Goal: Task Accomplishment & Management: Use online tool/utility

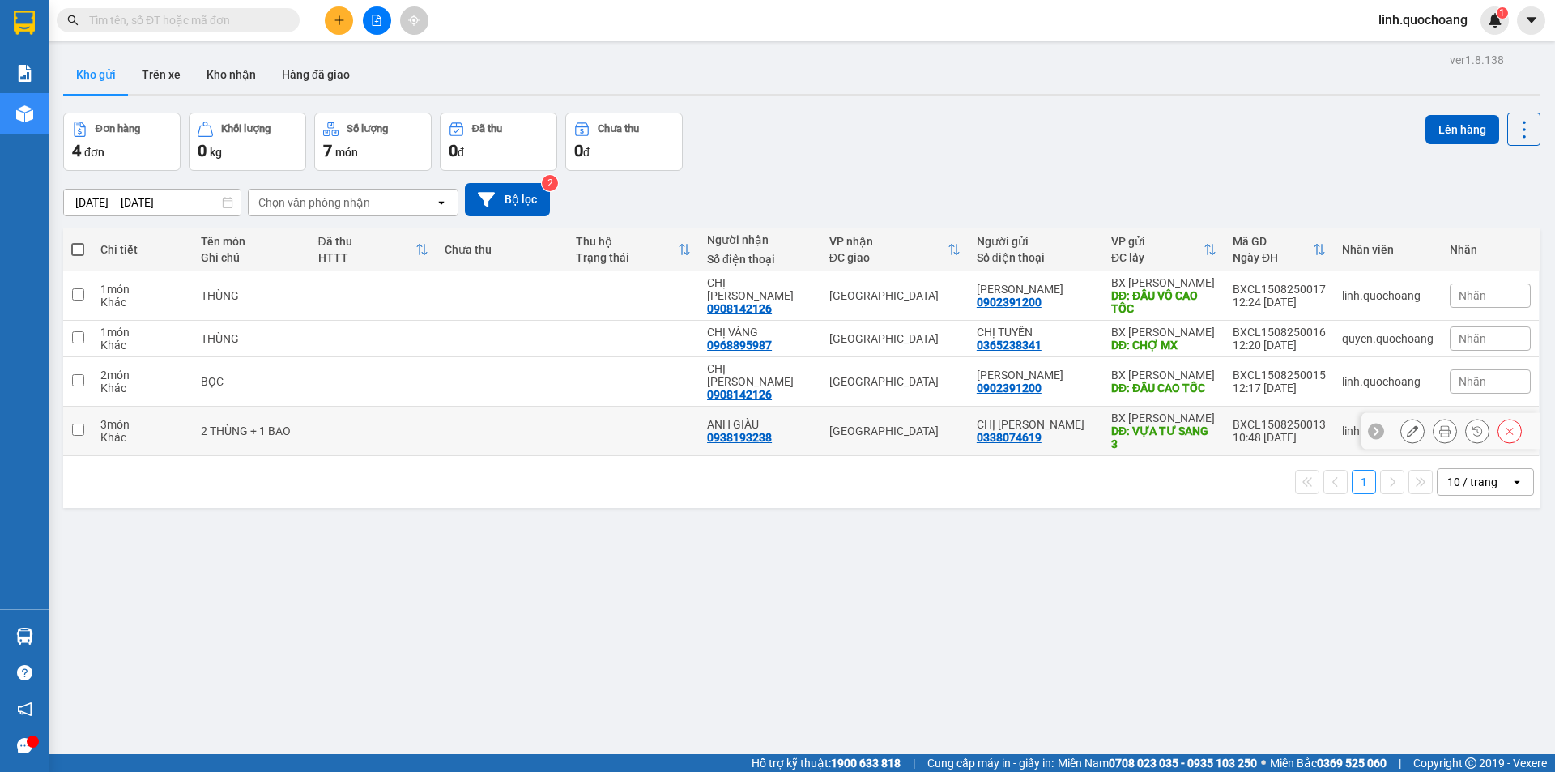
click at [418, 416] on td at bounding box center [373, 431] width 126 height 49
checkbox input "true"
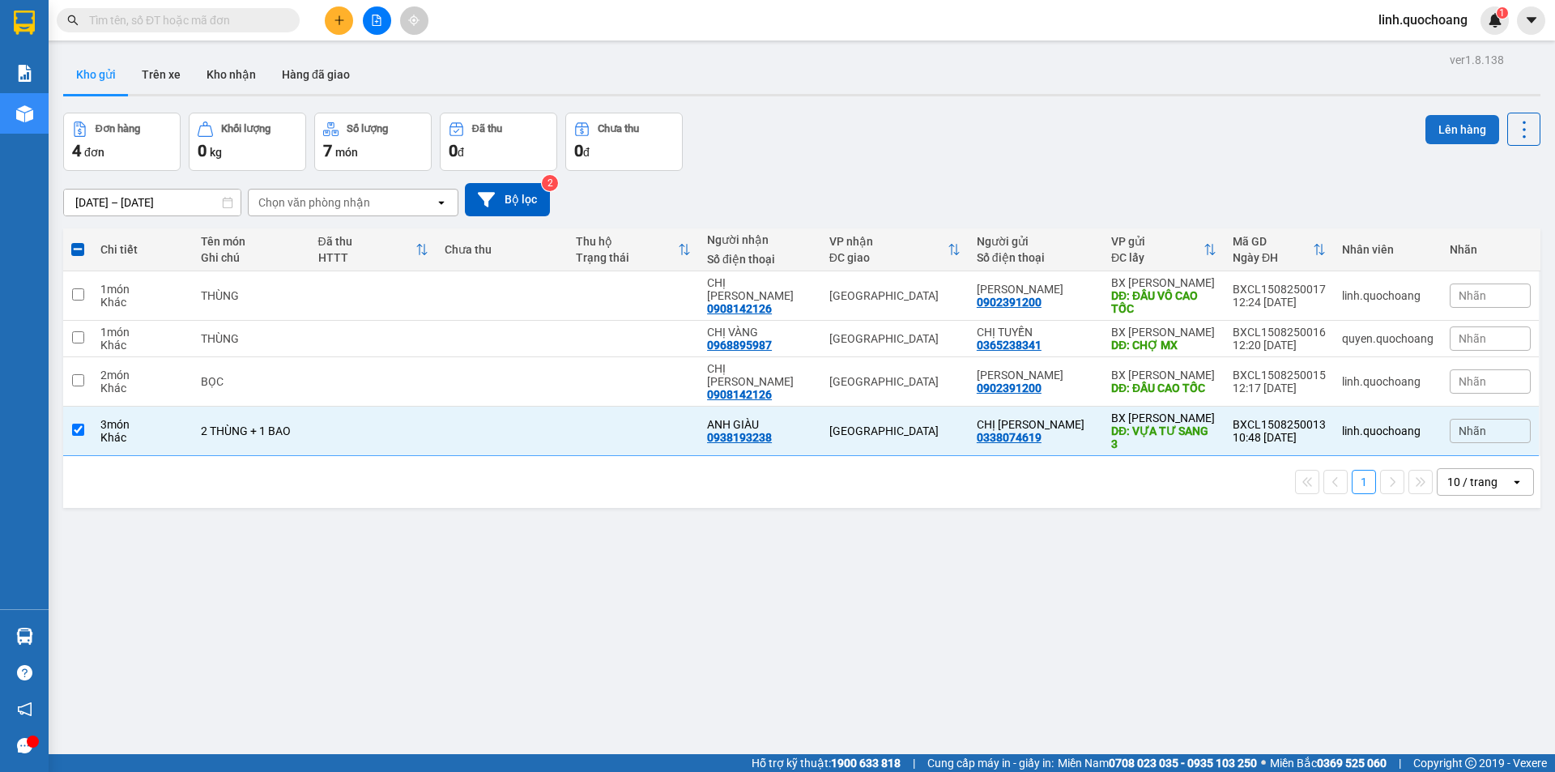
click at [1439, 130] on button "Lên hàng" at bounding box center [1463, 129] width 74 height 29
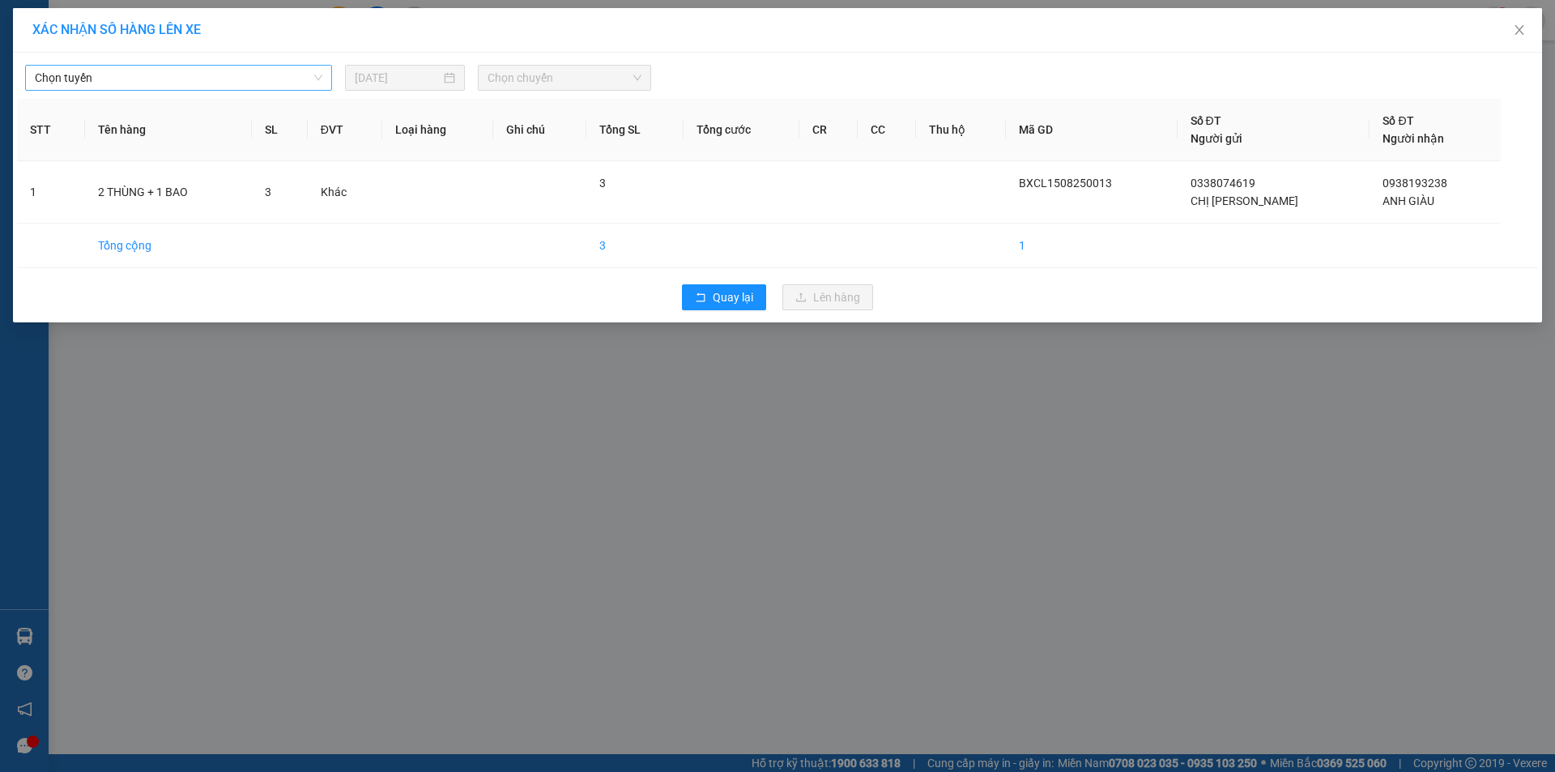
click at [197, 66] on span "Chọn tuyến" at bounding box center [179, 78] width 288 height 24
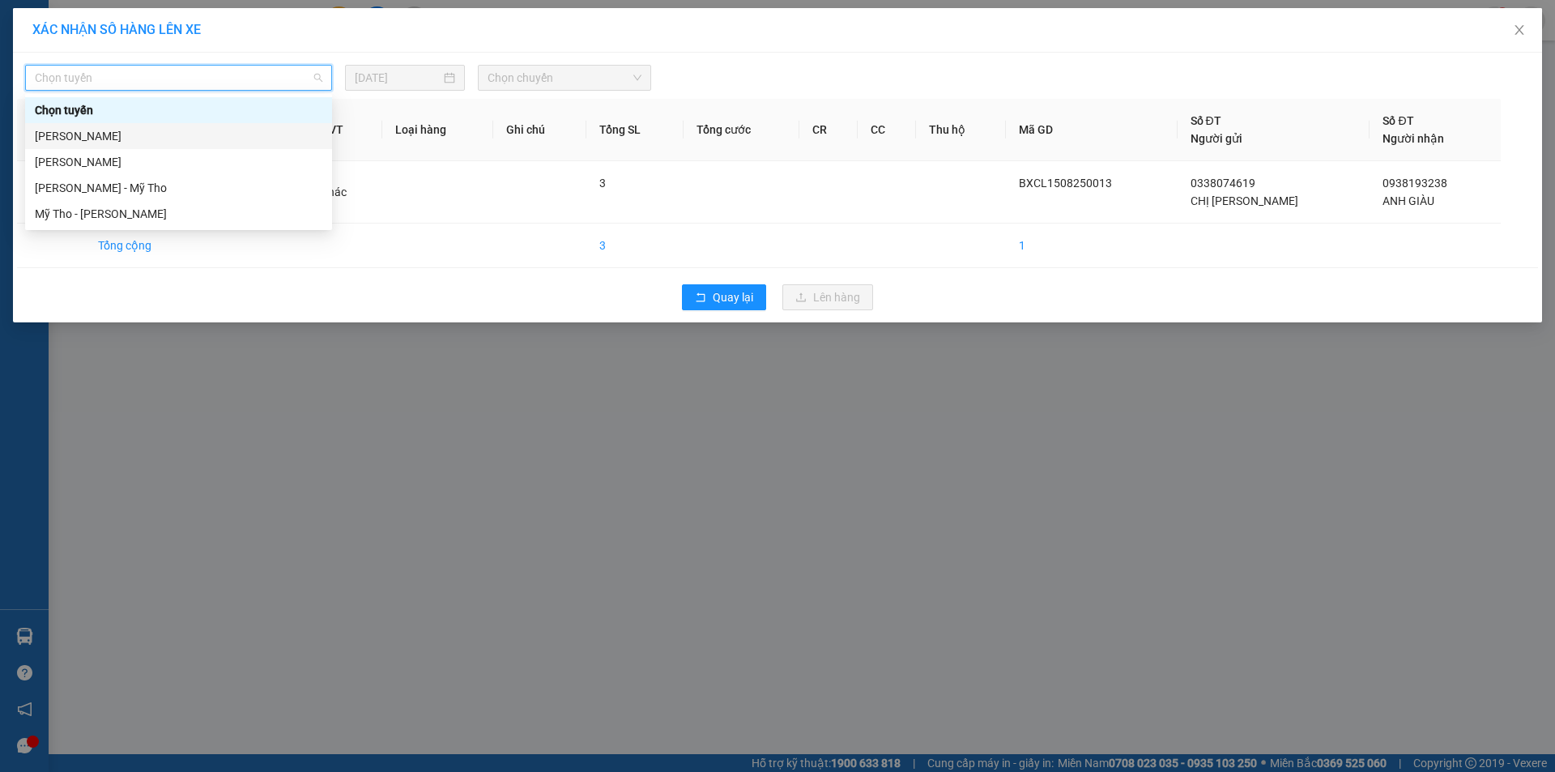
click at [221, 134] on div "[PERSON_NAME]" at bounding box center [179, 136] width 288 height 18
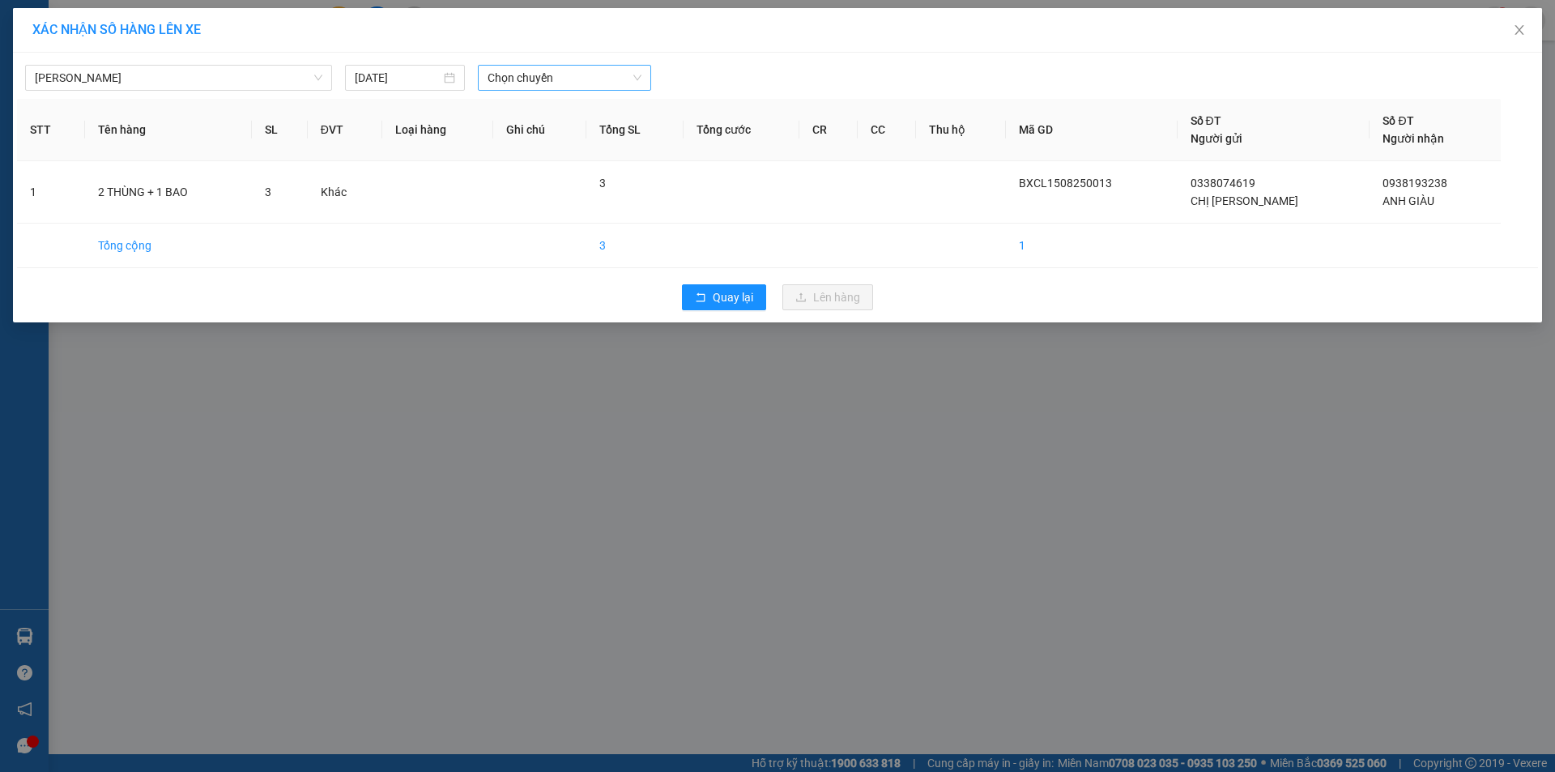
drag, startPoint x: 565, startPoint y: 56, endPoint x: 565, endPoint y: 71, distance: 15.4
click at [565, 58] on div "[PERSON_NAME] [DATE] Chọn chuyến STT Tên hàng SL ĐVT Loại hàng Ghi chú Tổng SL …" at bounding box center [777, 188] width 1529 height 270
click at [565, 71] on span "Chọn chuyến" at bounding box center [565, 78] width 154 height 24
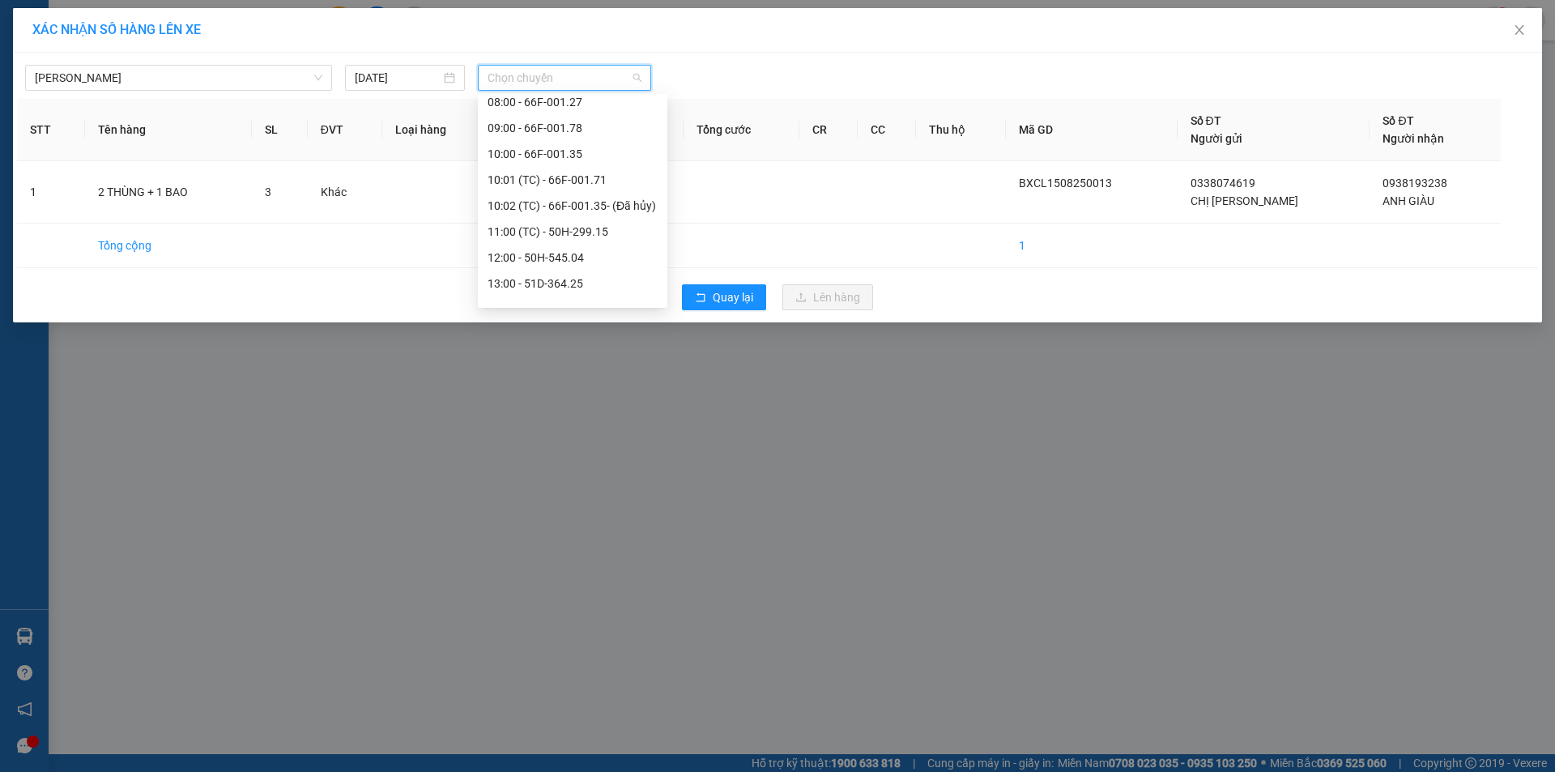
scroll to position [567, 0]
click at [567, 159] on div "12:00 - 50H-545.04" at bounding box center [573, 165] width 170 height 18
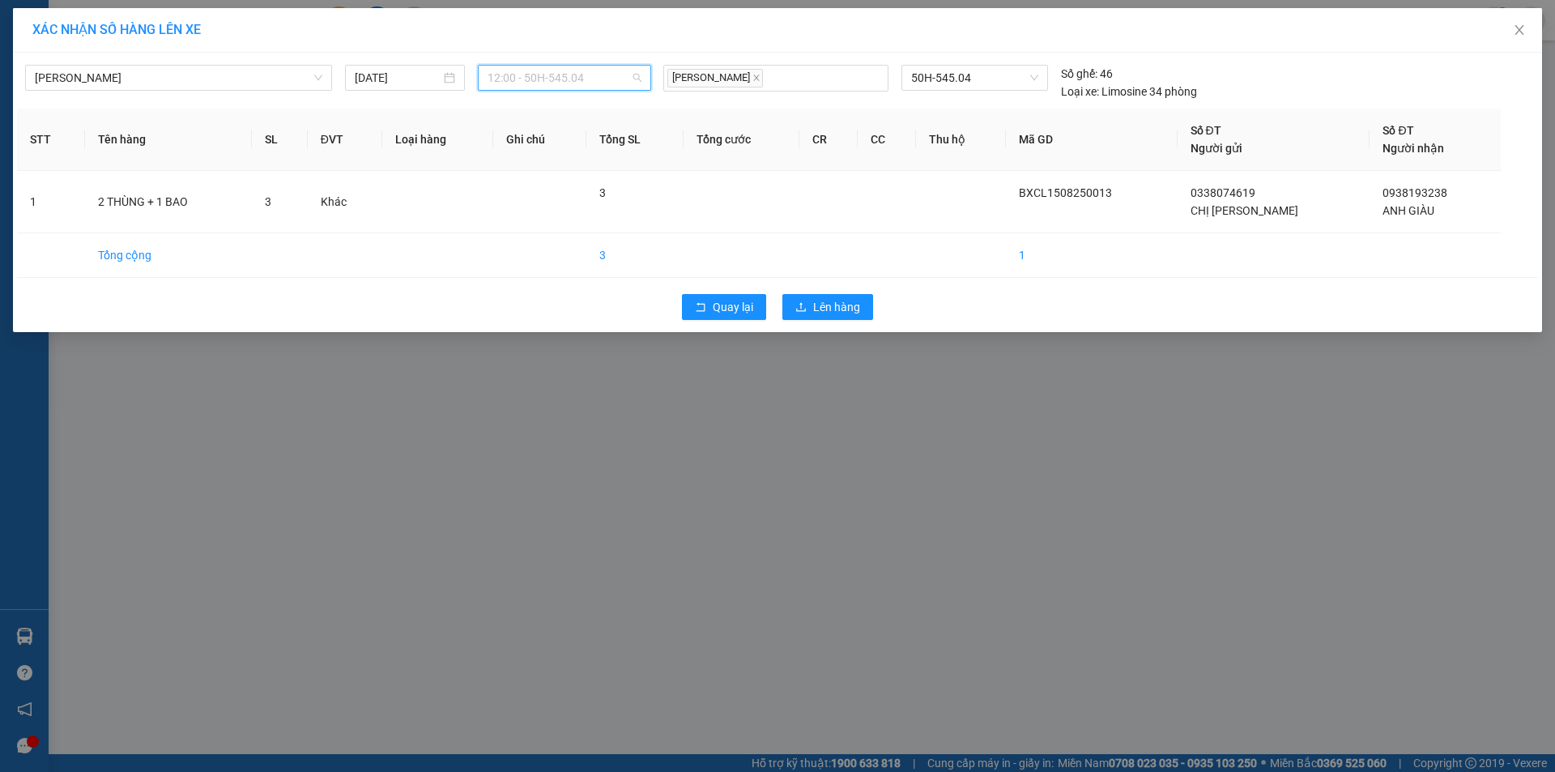
click at [563, 82] on span "12:00 - 50H-545.04" at bounding box center [565, 78] width 154 height 24
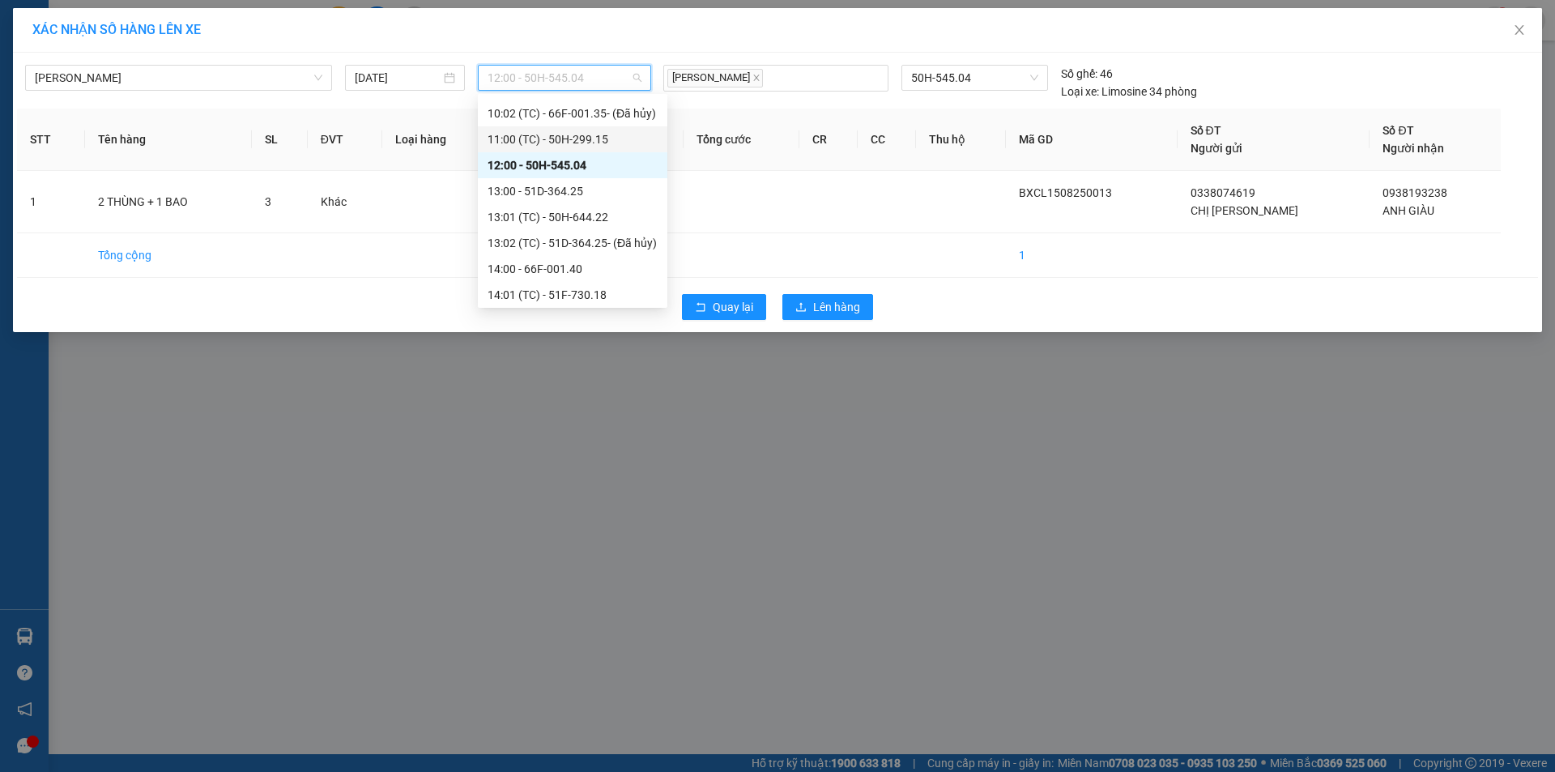
click at [572, 137] on div "11:00 (TC) - 50H-299.15" at bounding box center [573, 139] width 170 height 18
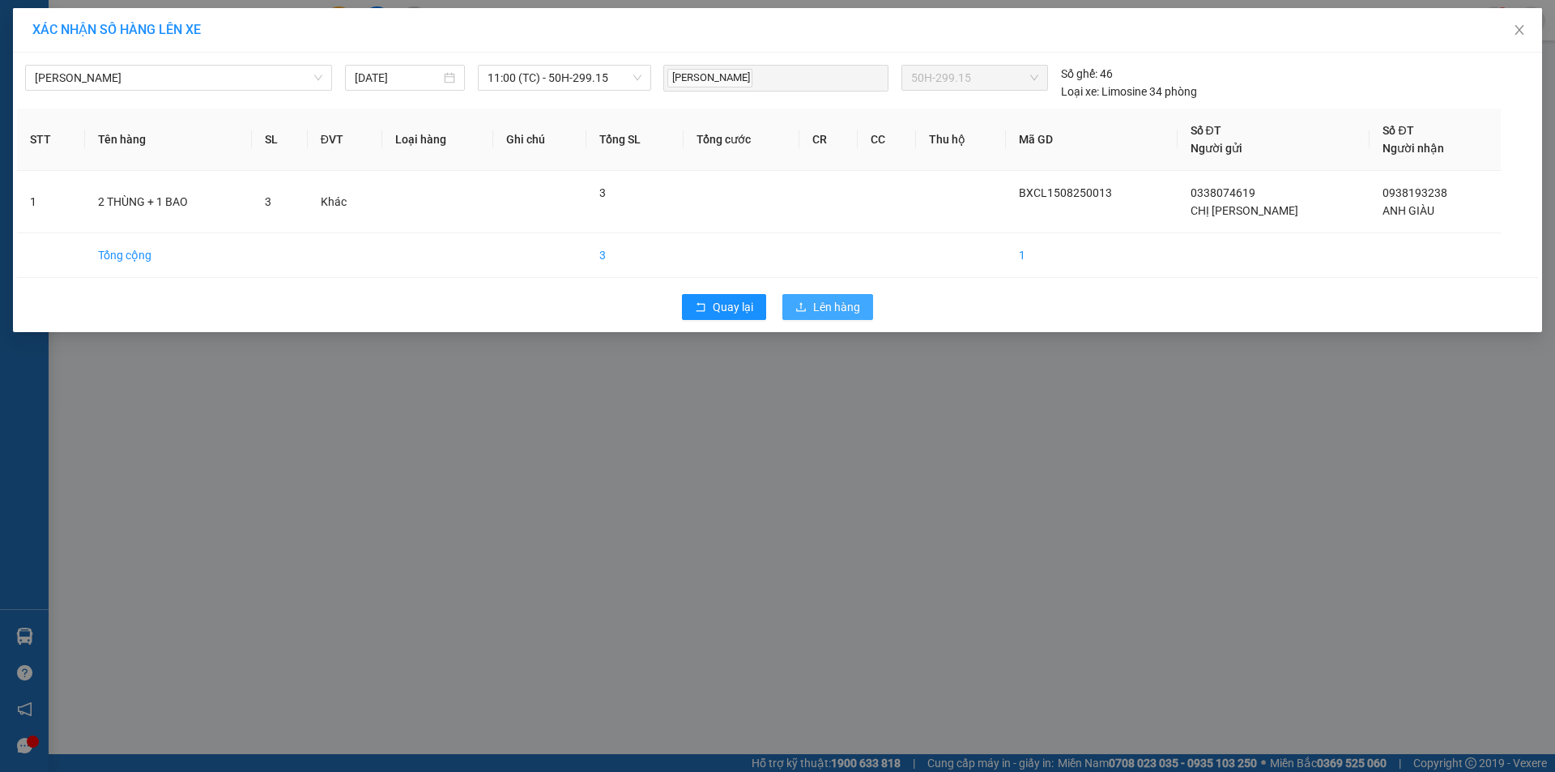
click at [808, 310] on button "Lên hàng" at bounding box center [828, 307] width 91 height 26
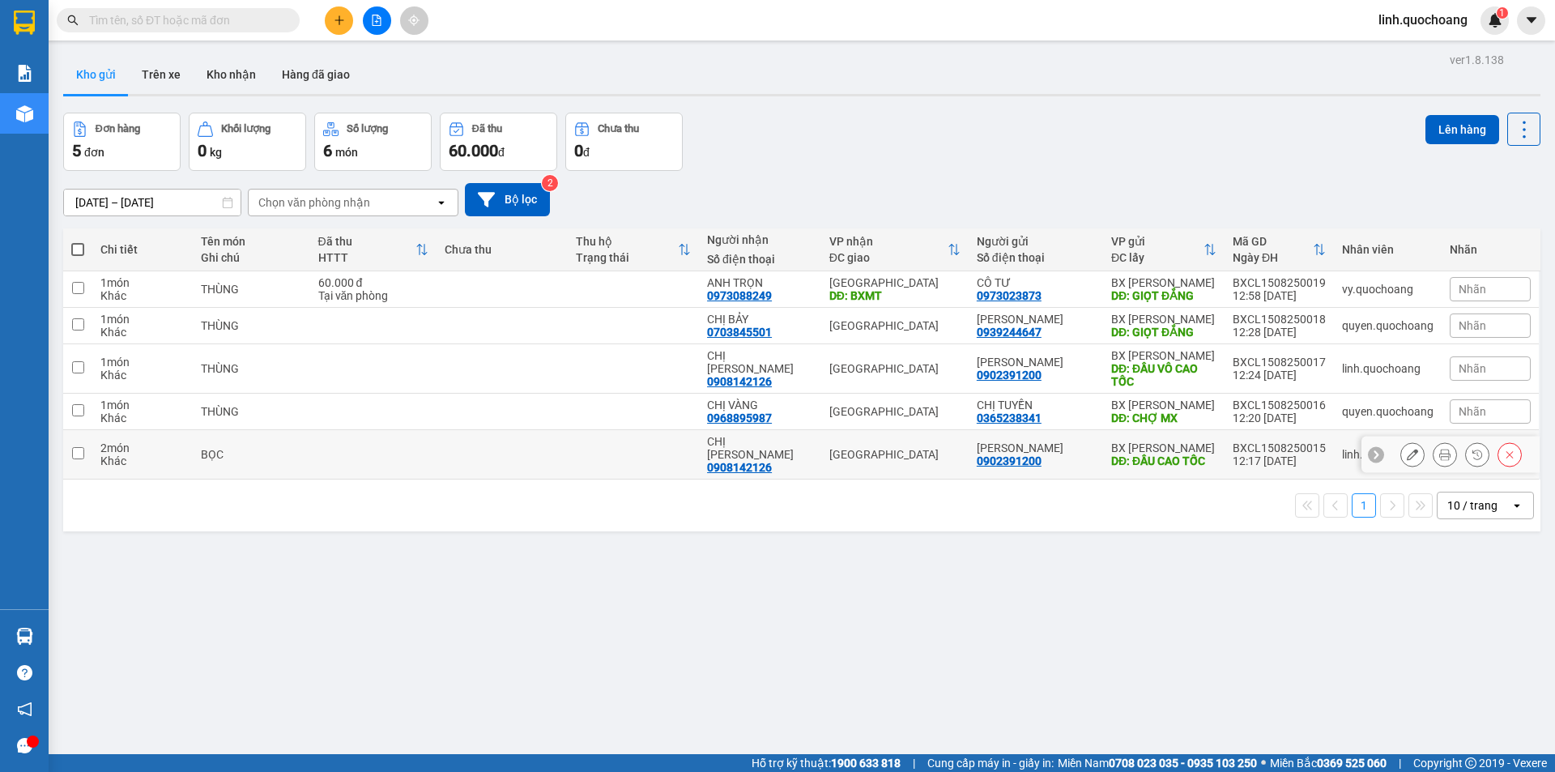
click at [516, 449] on td at bounding box center [502, 454] width 131 height 49
checkbox input "true"
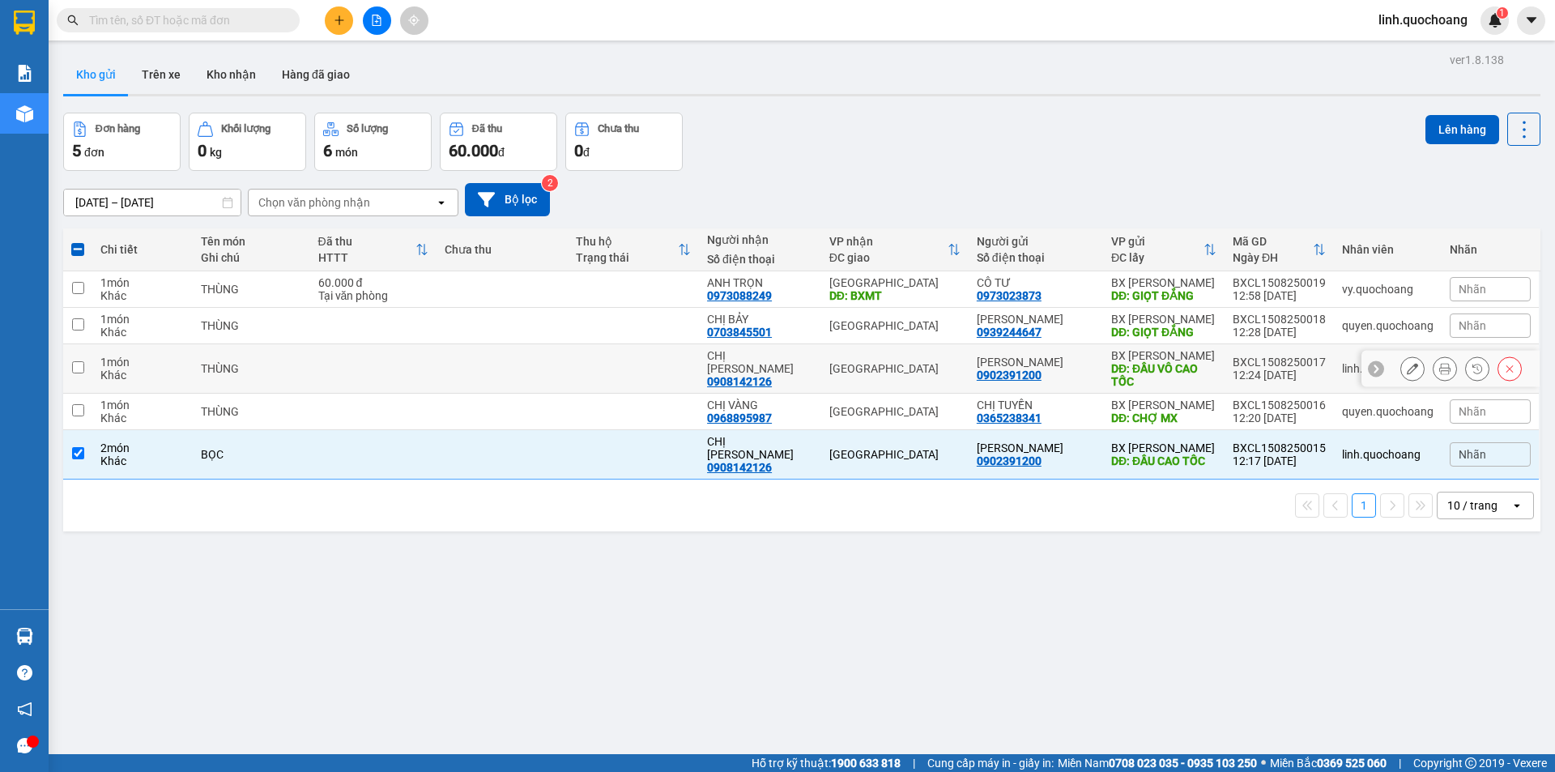
click at [562, 383] on td at bounding box center [502, 368] width 131 height 49
checkbox input "true"
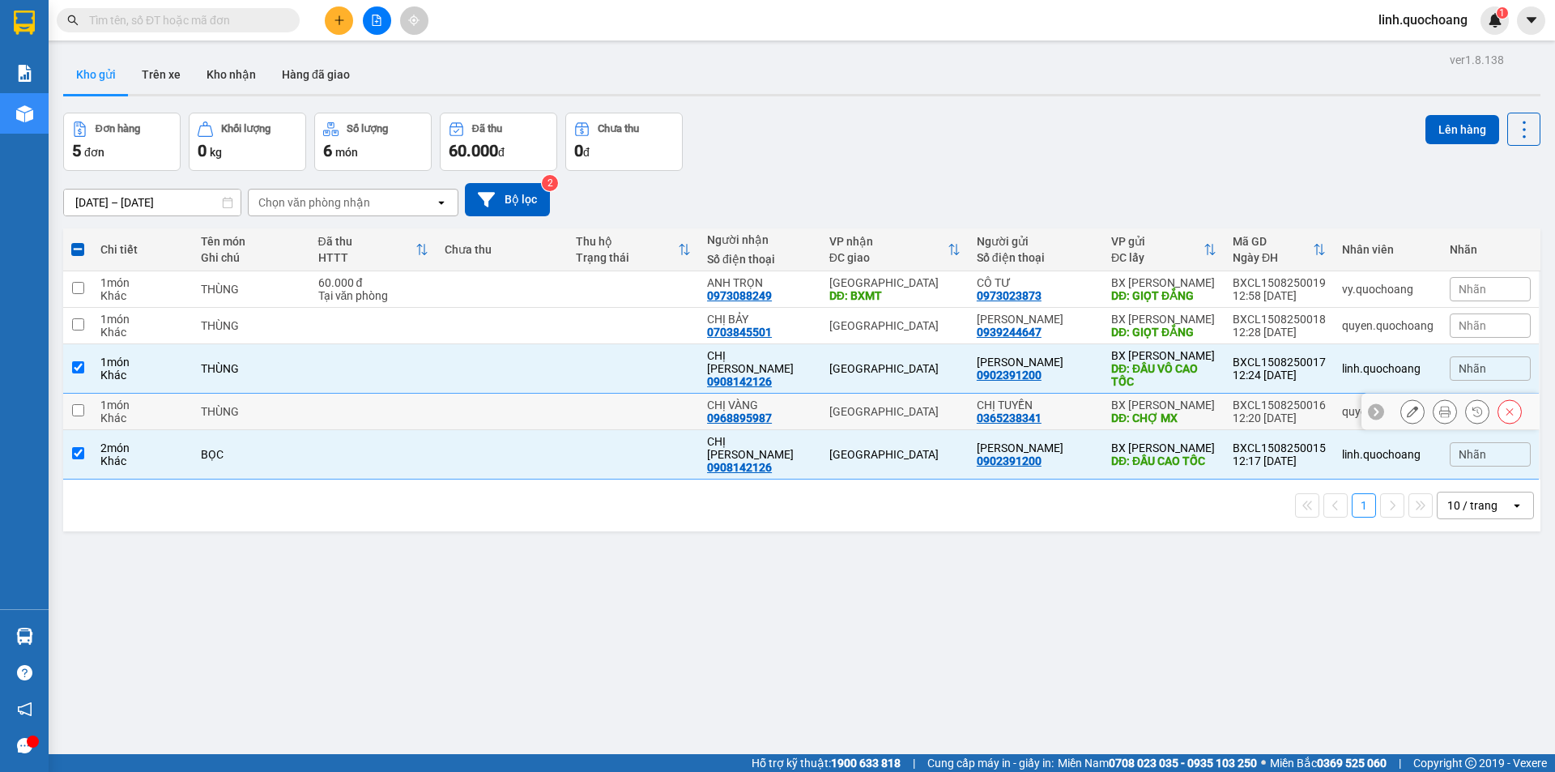
click at [568, 403] on td at bounding box center [502, 412] width 131 height 36
checkbox input "true"
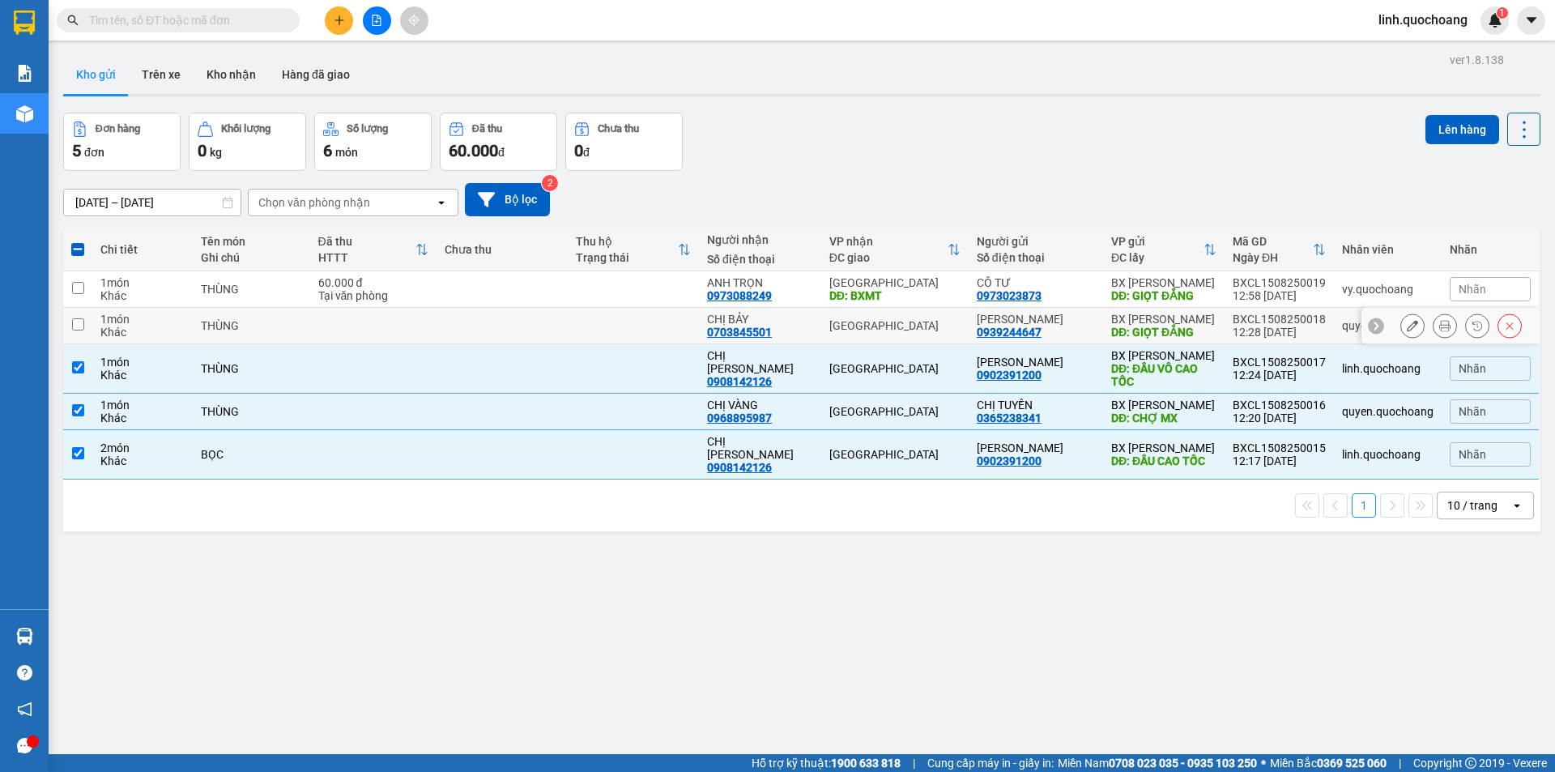
click at [493, 320] on td at bounding box center [502, 326] width 131 height 36
checkbox input "true"
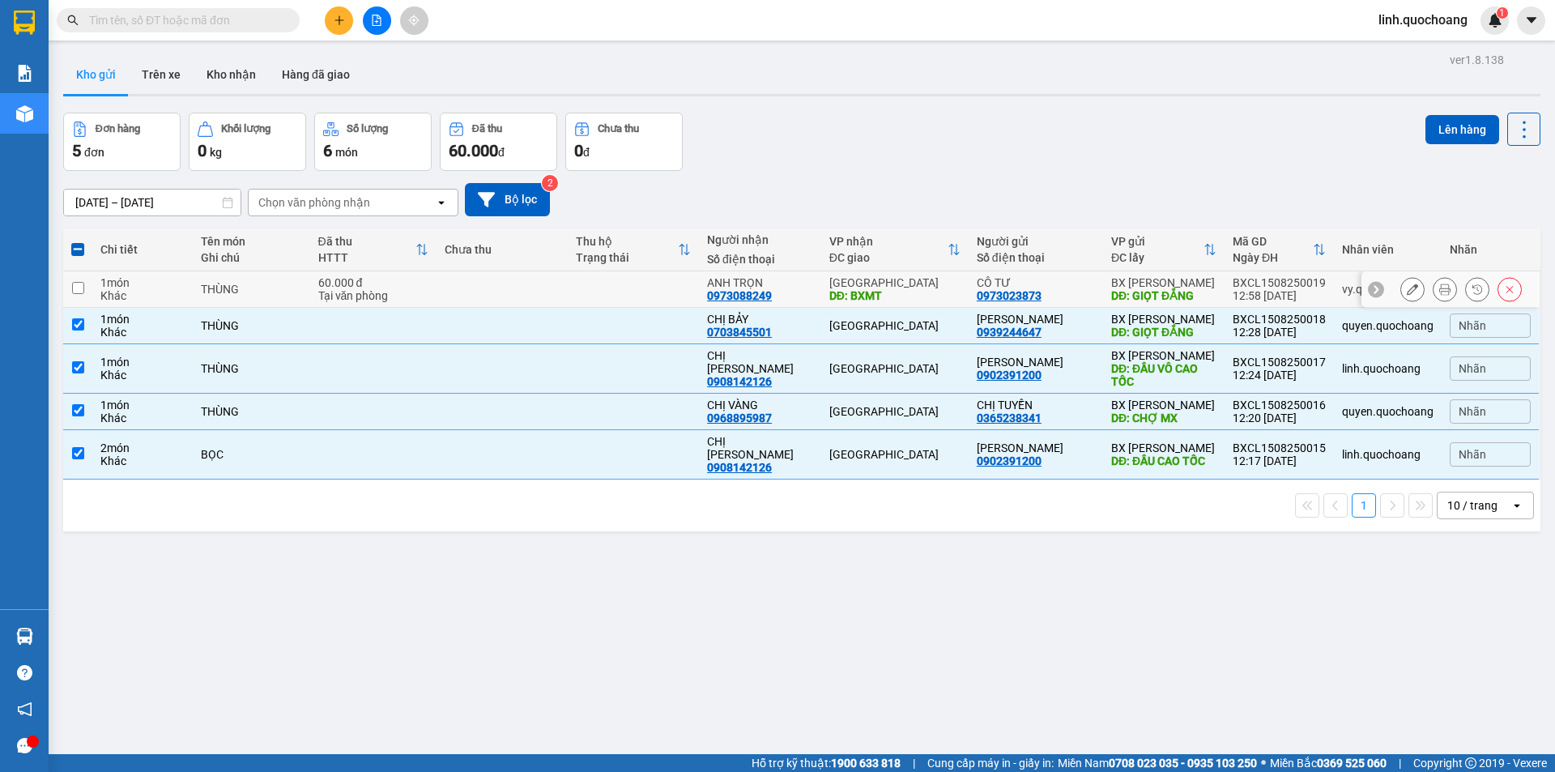
click at [522, 280] on td at bounding box center [502, 289] width 131 height 36
checkbox input "true"
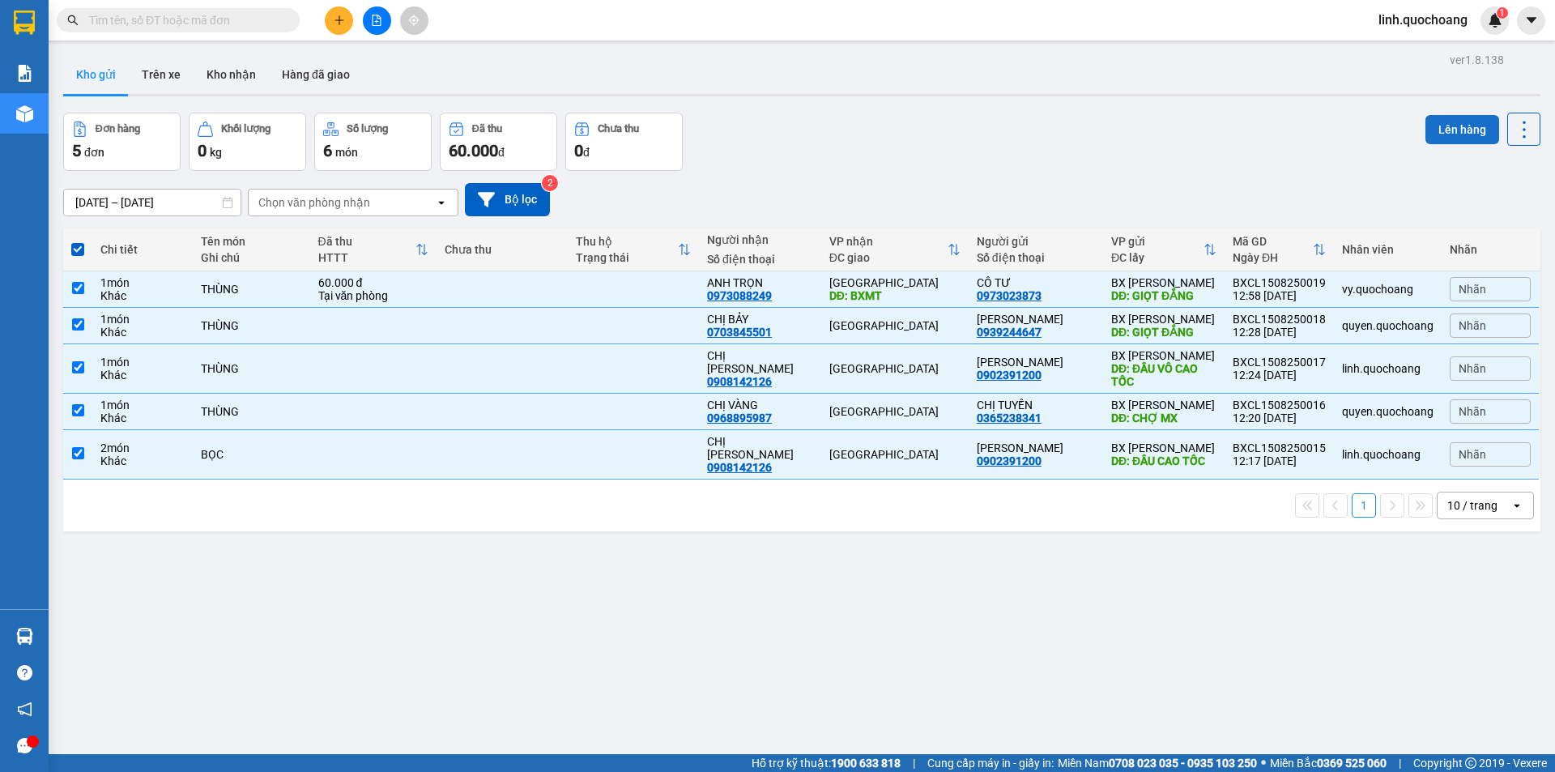
click at [1465, 139] on button "Lên hàng" at bounding box center [1463, 129] width 74 height 29
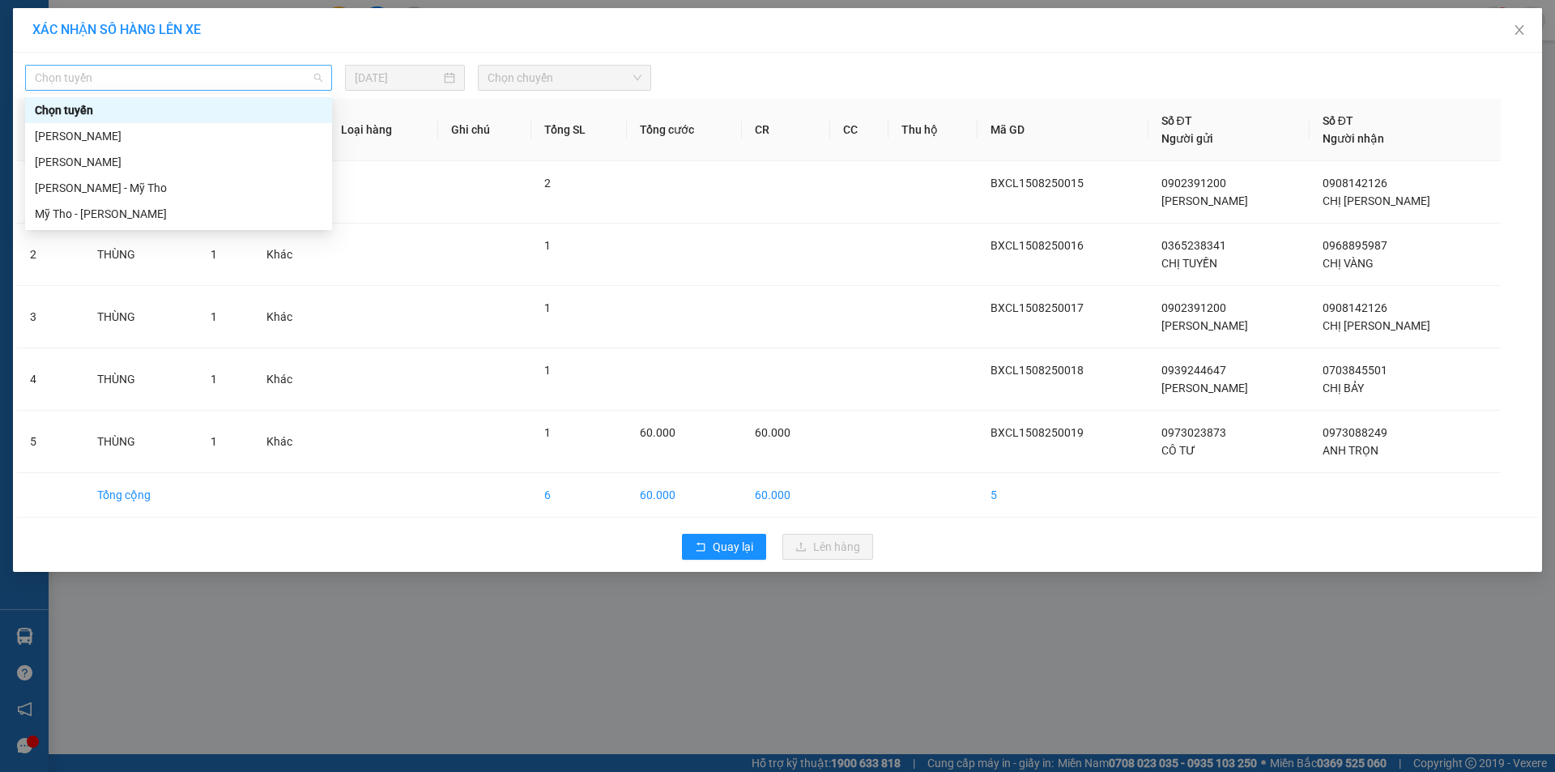
click at [185, 88] on span "Chọn tuyến" at bounding box center [179, 78] width 288 height 24
click at [221, 139] on div "[PERSON_NAME]" at bounding box center [179, 136] width 288 height 18
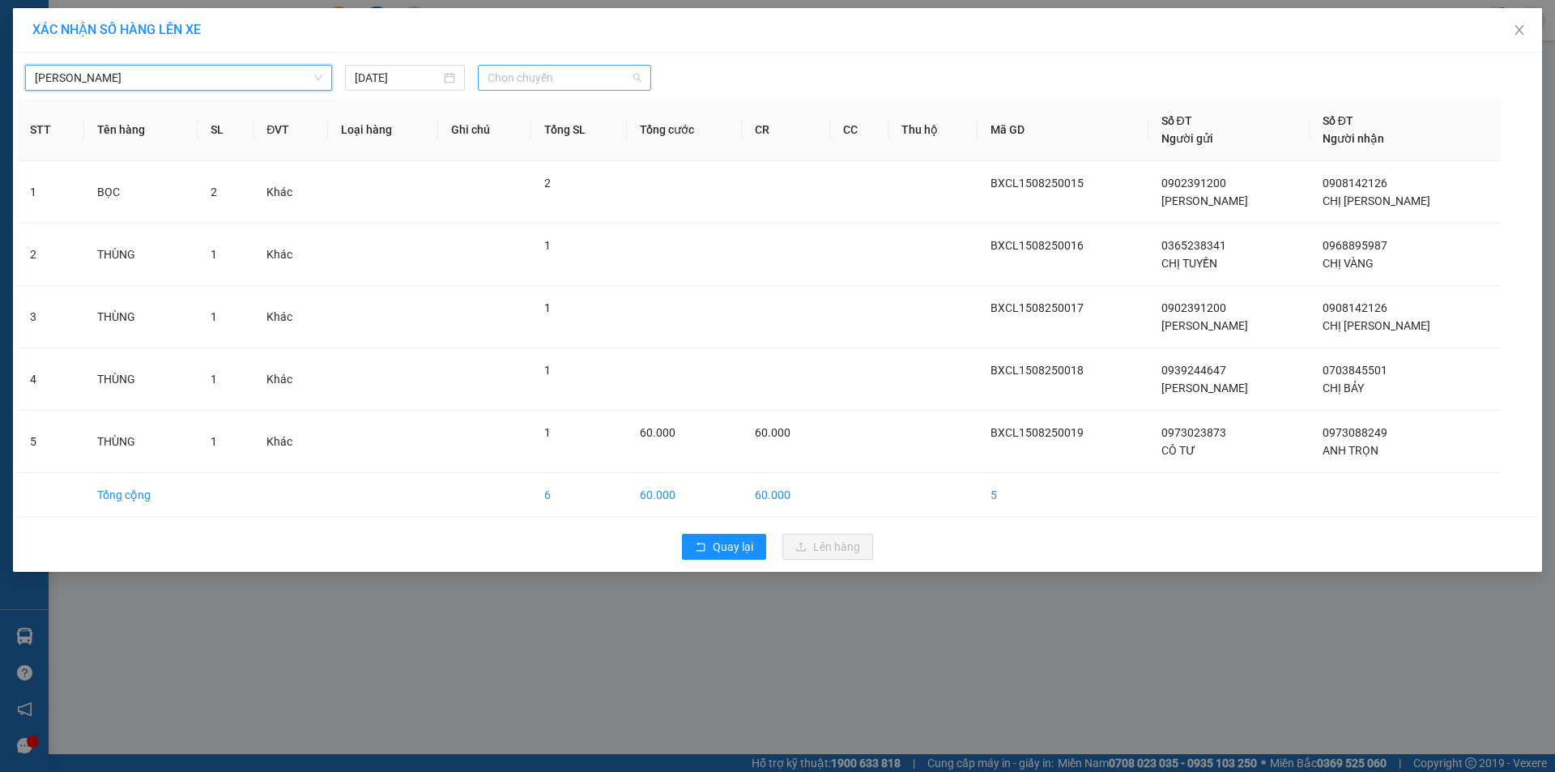
click at [529, 71] on span "Chọn chuyến" at bounding box center [565, 78] width 154 height 24
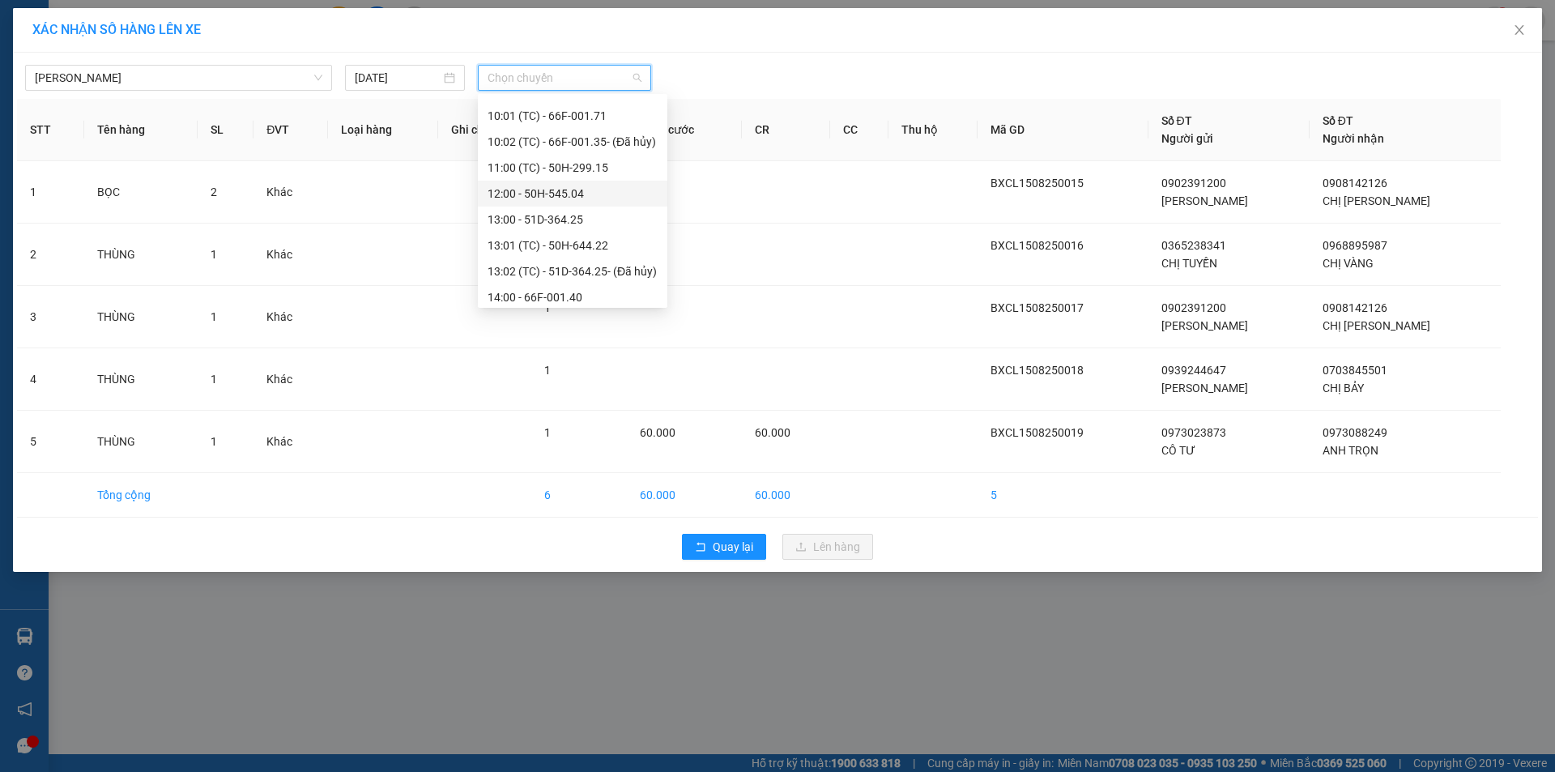
scroll to position [567, 0]
click at [544, 209] on div "13:01 (TC) - 50H-644.22" at bounding box center [573, 217] width 170 height 18
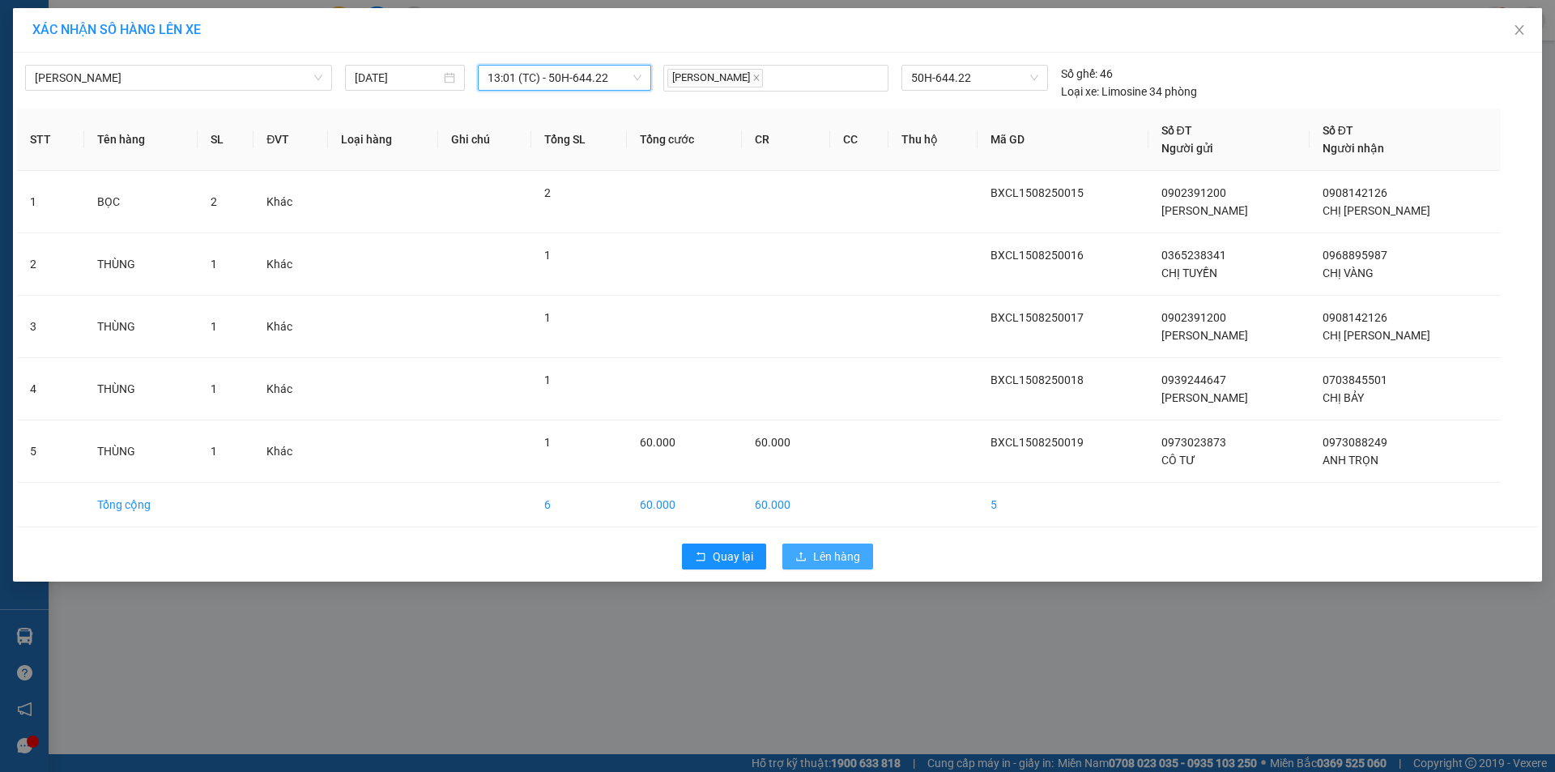
click at [841, 554] on span "Lên hàng" at bounding box center [836, 557] width 47 height 18
